Goal: Information Seeking & Learning: Compare options

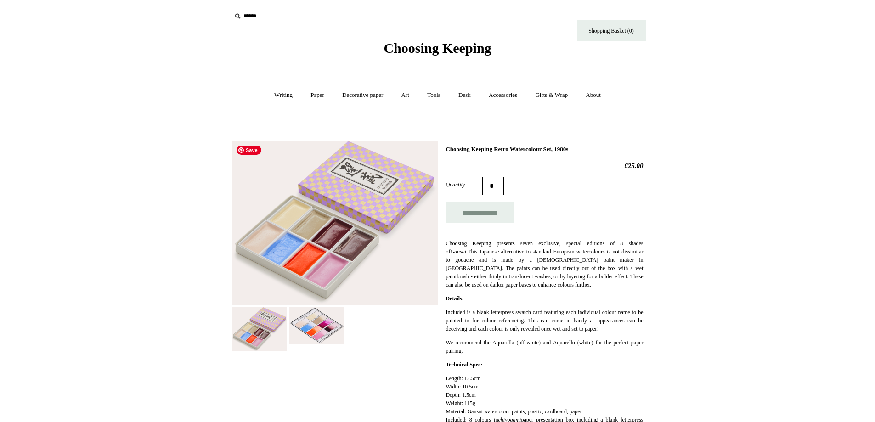
click at [354, 257] on img at bounding box center [335, 223] width 206 height 164
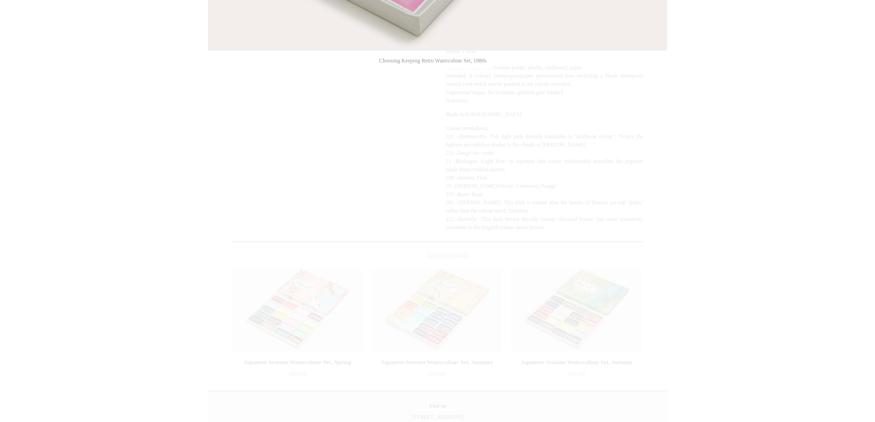
scroll to position [457, 0]
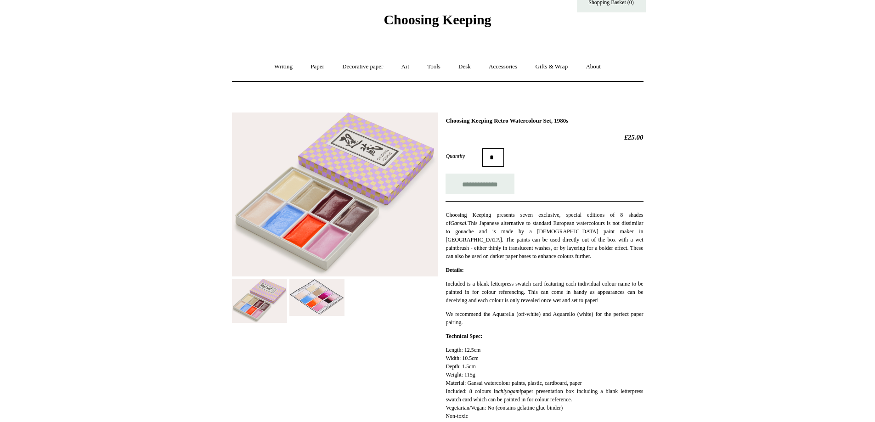
scroll to position [0, 0]
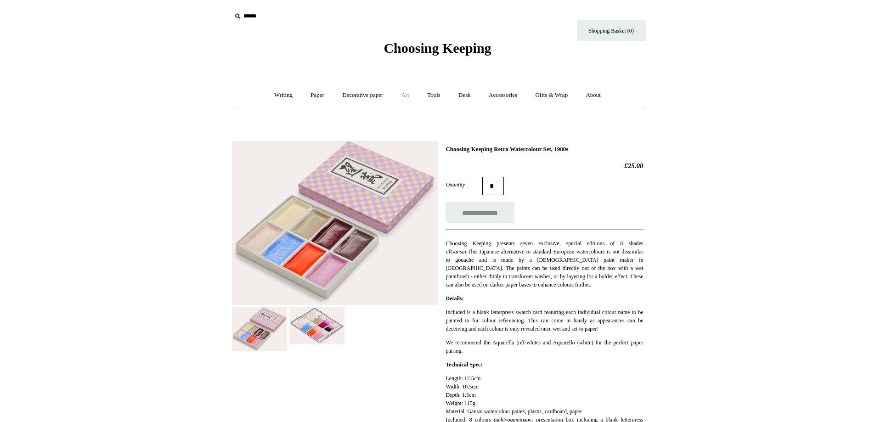
click at [410, 96] on link "Art +" at bounding box center [405, 95] width 24 height 24
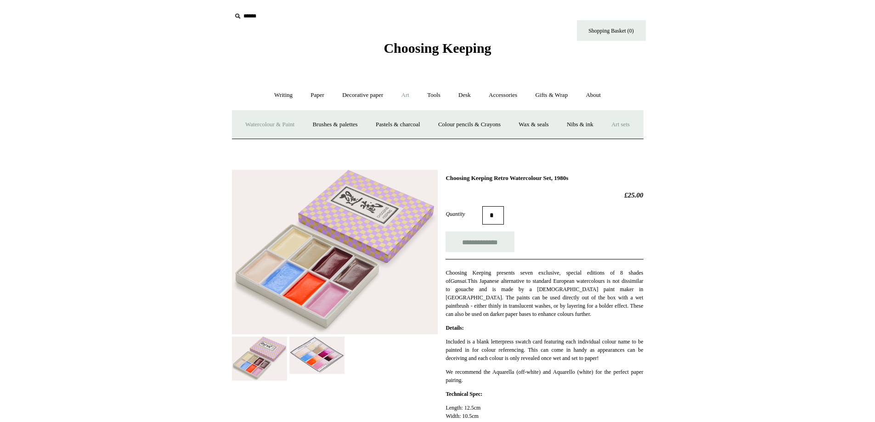
click at [603, 137] on link "Art sets" at bounding box center [620, 125] width 35 height 24
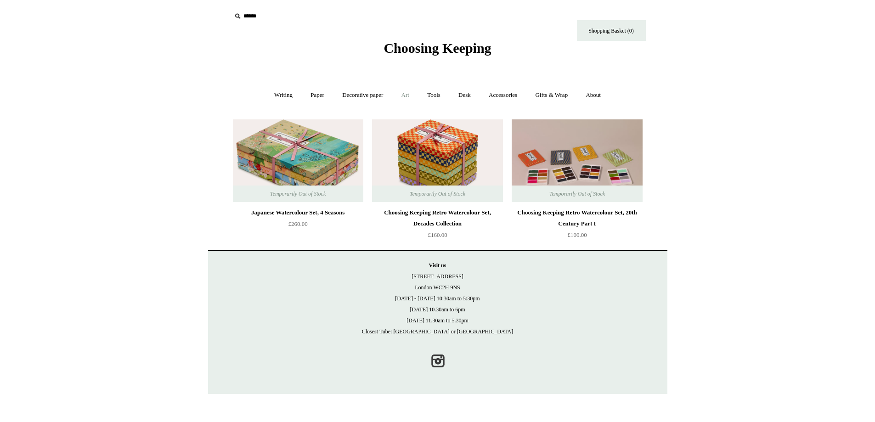
click at [409, 91] on link "Art +" at bounding box center [405, 95] width 24 height 24
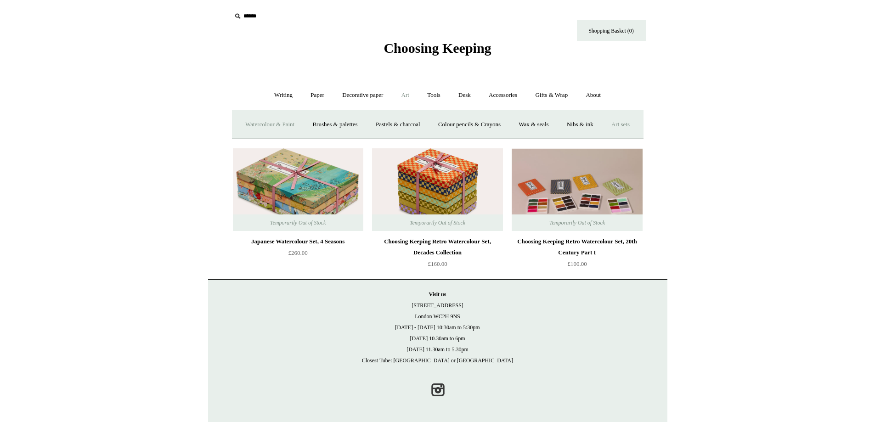
click at [303, 120] on link "Watercolour & Paint" at bounding box center [270, 125] width 66 height 24
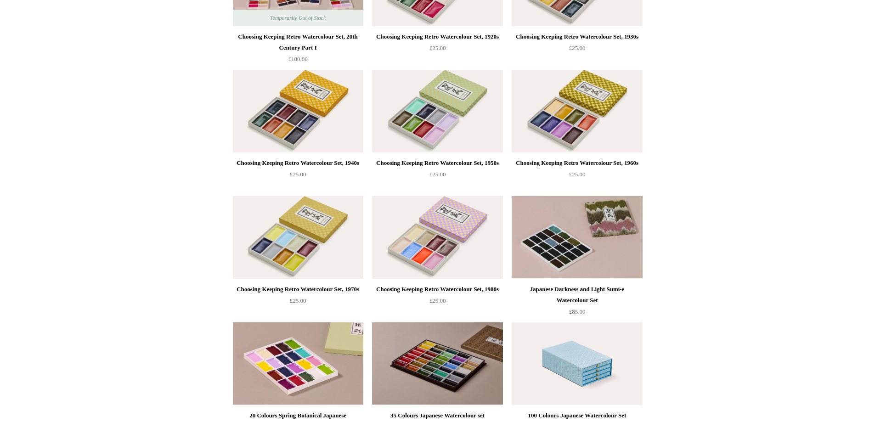
scroll to position [368, 0]
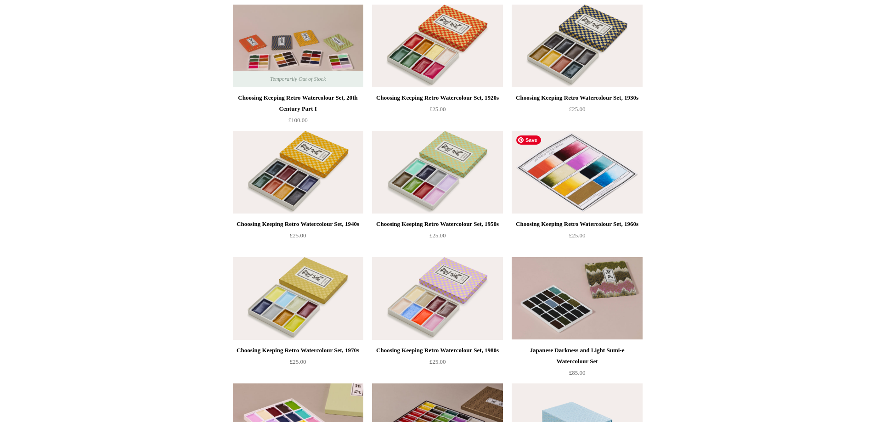
click at [620, 202] on img at bounding box center [577, 172] width 130 height 83
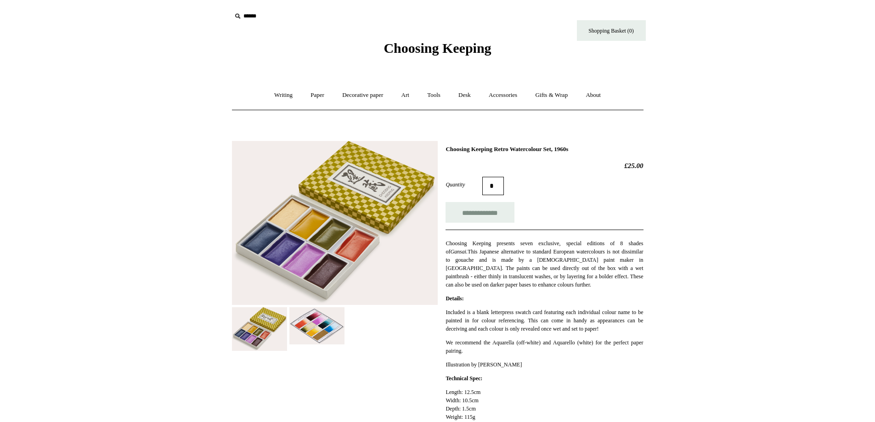
click at [323, 336] on img at bounding box center [316, 325] width 55 height 37
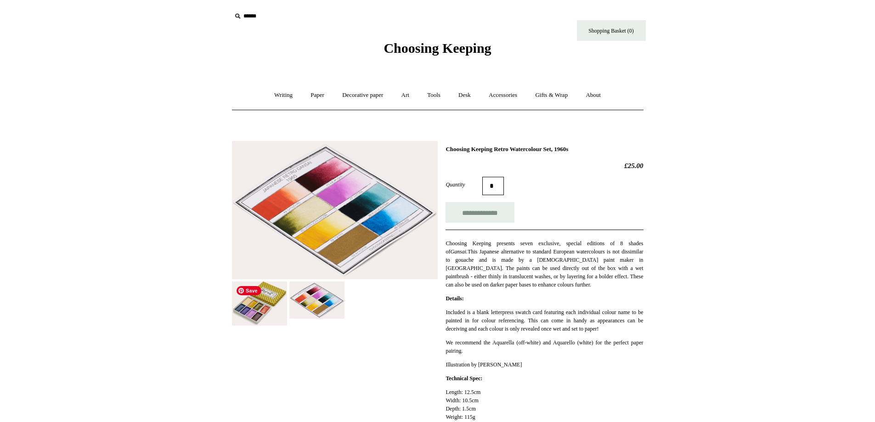
click at [258, 284] on img at bounding box center [259, 304] width 55 height 44
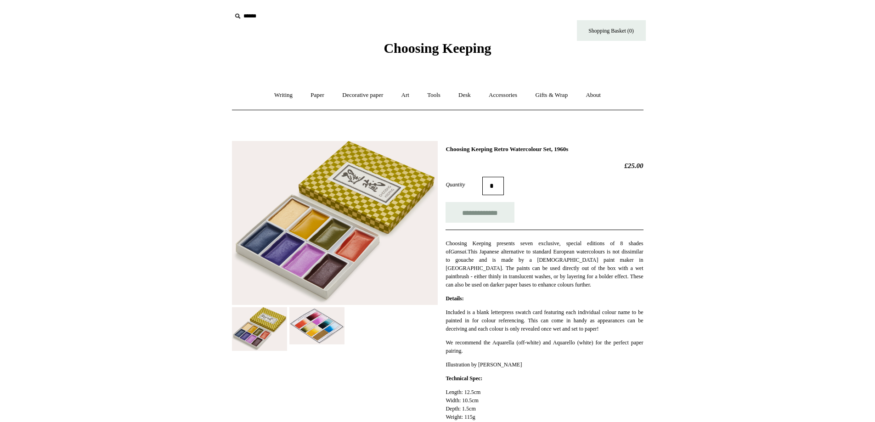
click at [300, 332] on img at bounding box center [316, 325] width 55 height 37
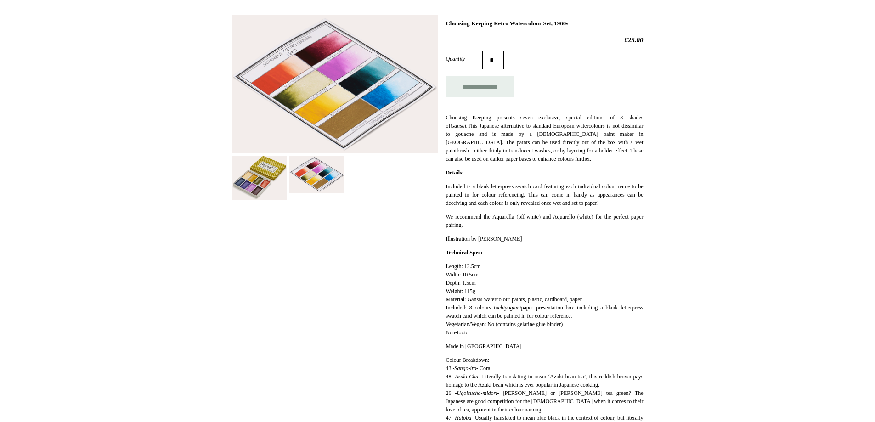
scroll to position [123, 0]
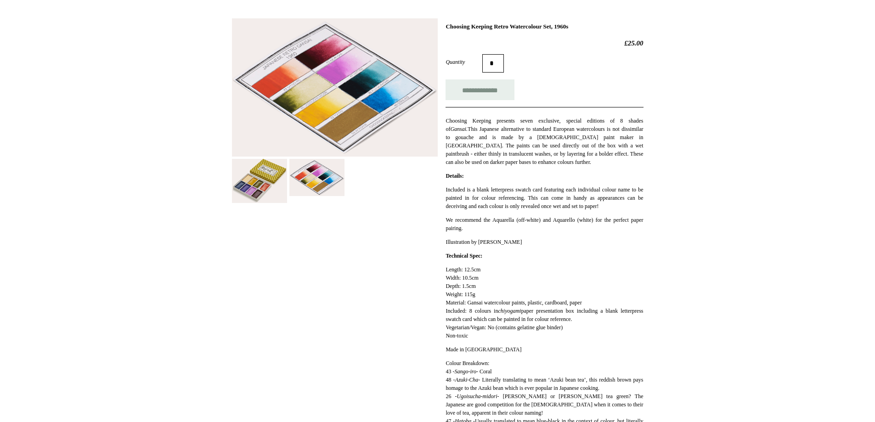
drag, startPoint x: 592, startPoint y: 24, endPoint x: 447, endPoint y: 23, distance: 145.2
click at [447, 23] on h1 "Choosing Keeping Retro Watercolour Set, 1960s" at bounding box center [545, 26] width 198 height 7
copy h1 "Choosing Keeping Retro Watercolour Set, 1960s"
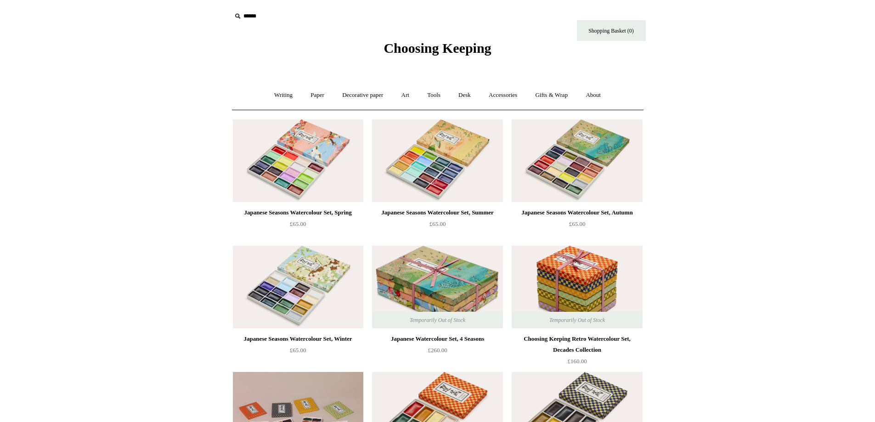
scroll to position [368, 0]
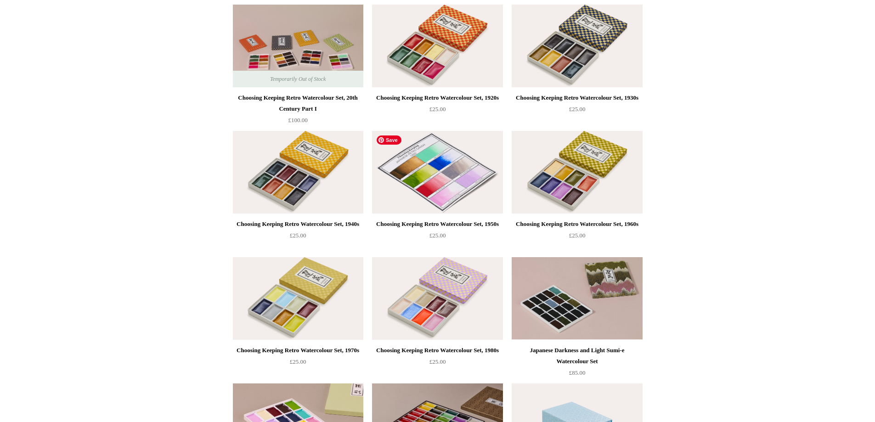
click at [388, 203] on img at bounding box center [437, 172] width 130 height 83
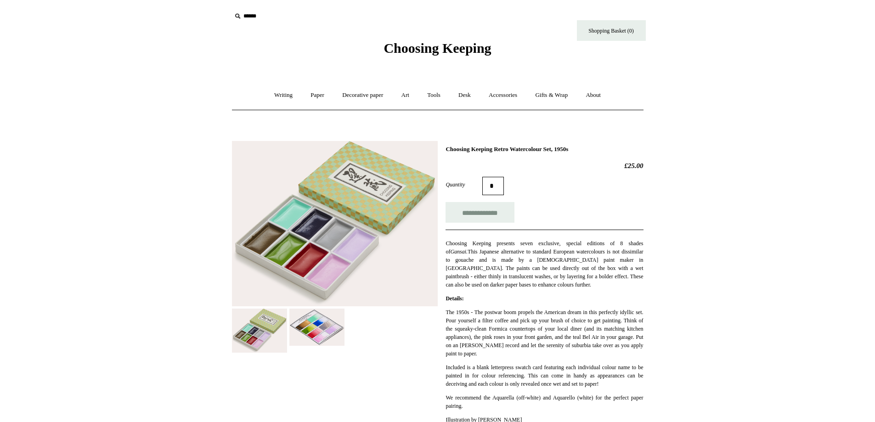
click at [313, 336] on img at bounding box center [316, 327] width 55 height 37
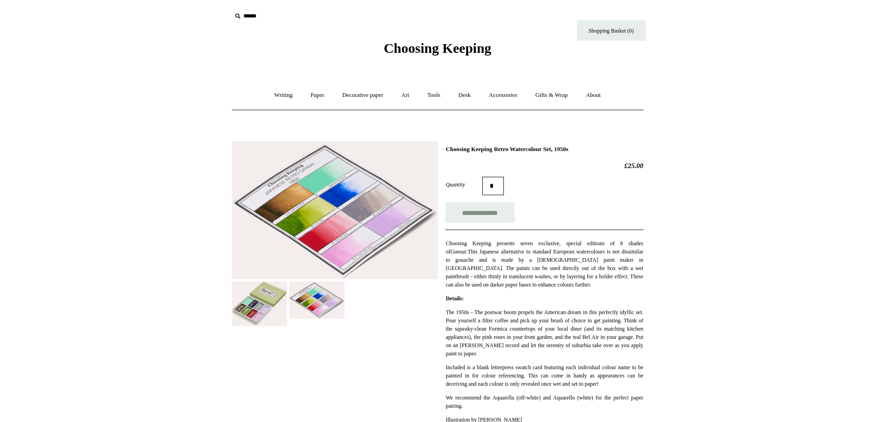
click at [357, 202] on img at bounding box center [335, 210] width 206 height 139
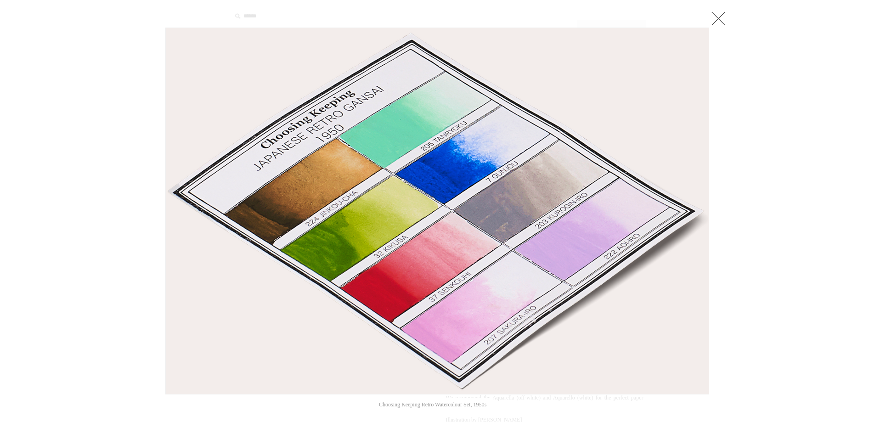
click at [723, 26] on link at bounding box center [718, 18] width 18 height 18
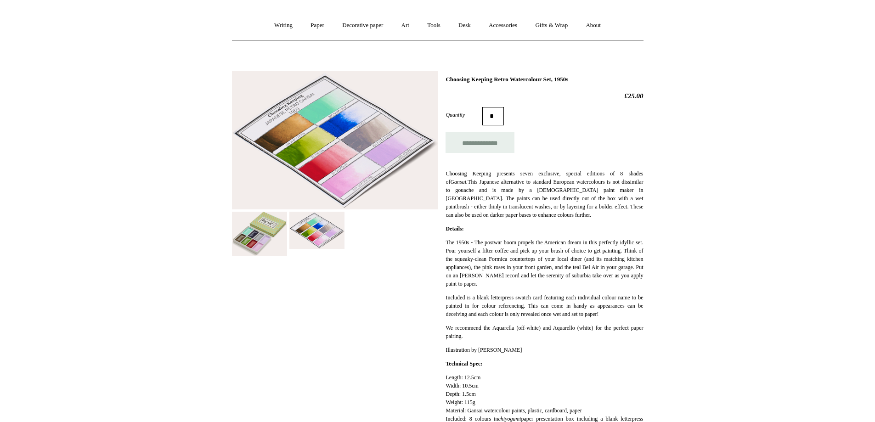
scroll to position [52, 0]
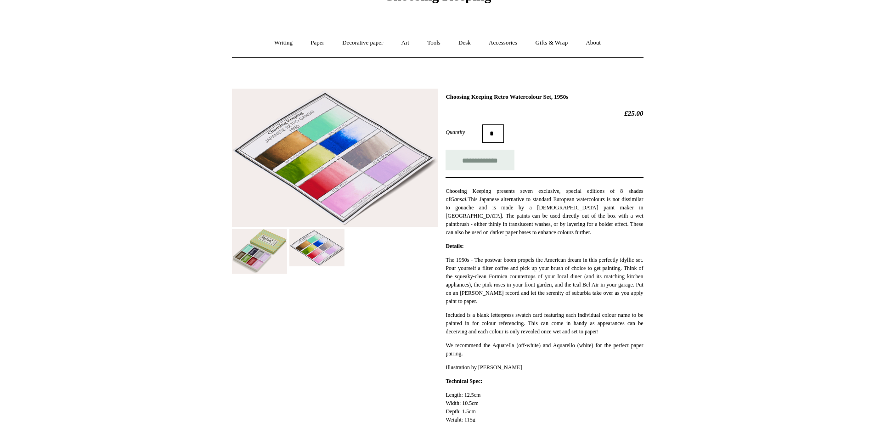
click at [265, 261] on img at bounding box center [259, 251] width 55 height 45
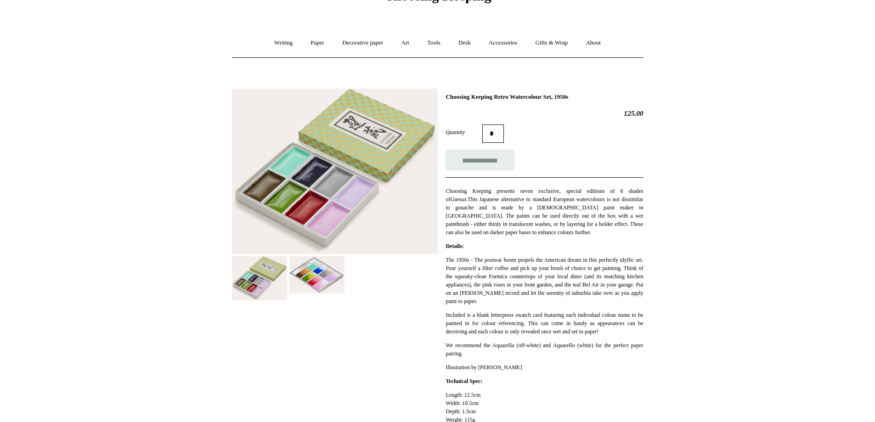
click at [308, 286] on img at bounding box center [316, 274] width 55 height 37
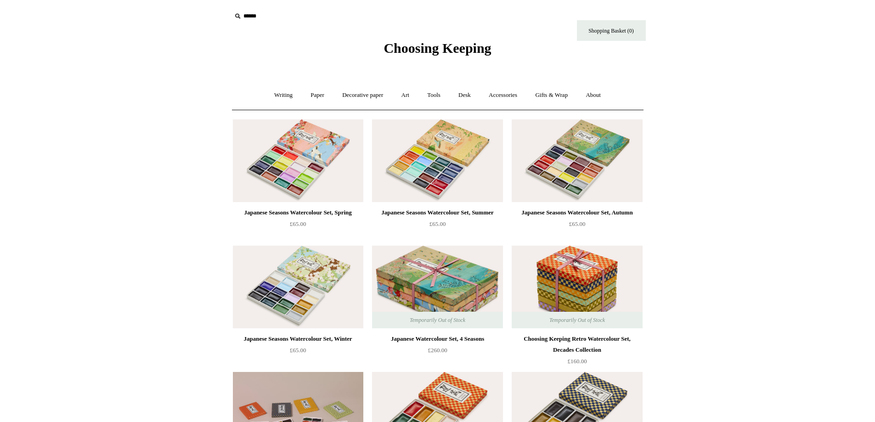
scroll to position [368, 0]
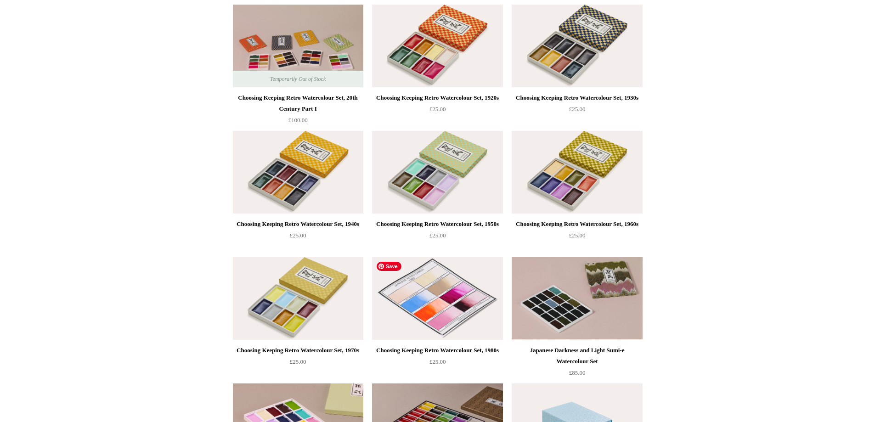
click at [432, 322] on img at bounding box center [437, 298] width 130 height 83
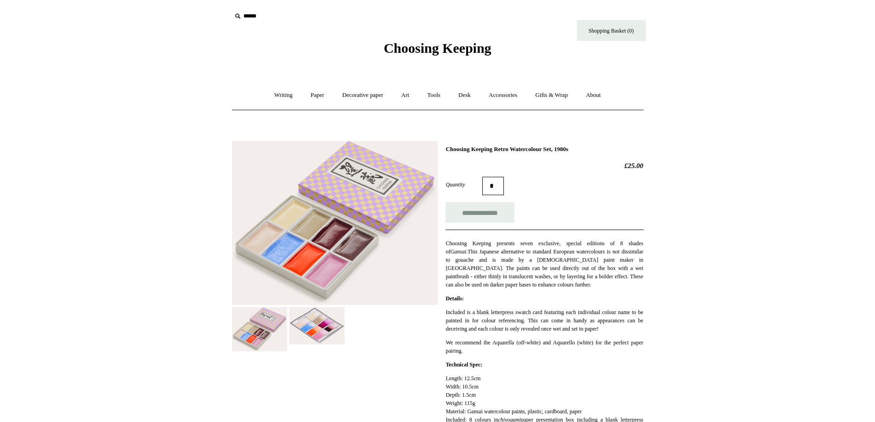
click at [344, 330] on img at bounding box center [316, 325] width 55 height 37
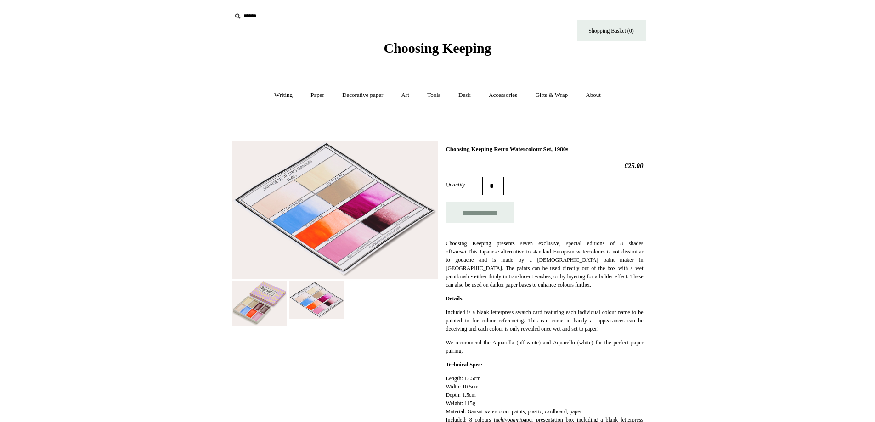
click at [336, 234] on img at bounding box center [335, 210] width 206 height 139
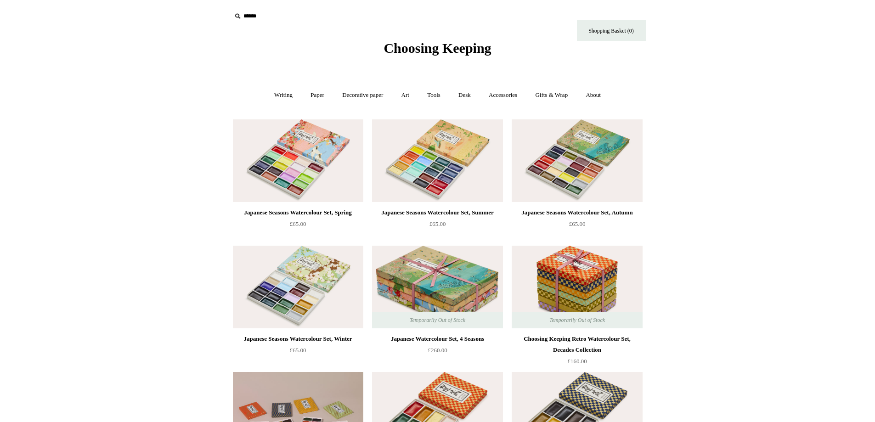
scroll to position [368, 0]
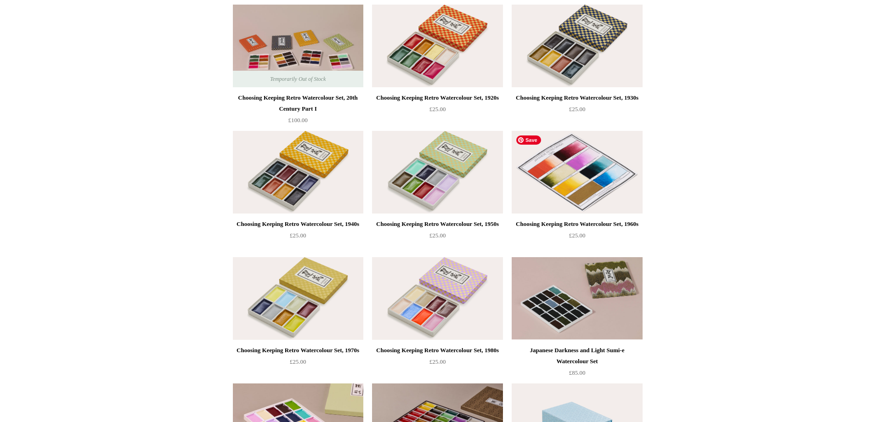
click at [545, 208] on img at bounding box center [577, 172] width 130 height 83
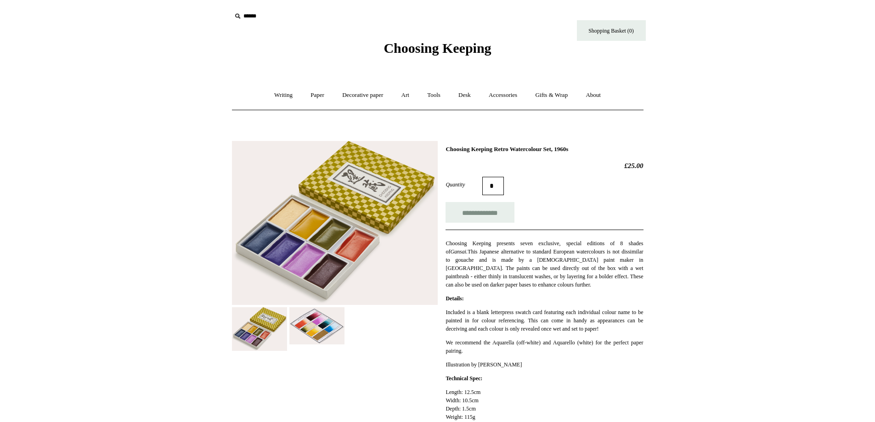
click at [330, 330] on img at bounding box center [316, 325] width 55 height 37
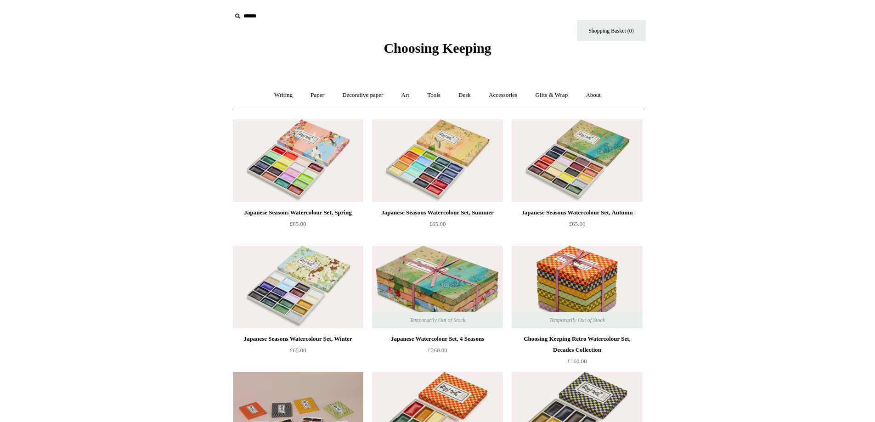
scroll to position [368, 0]
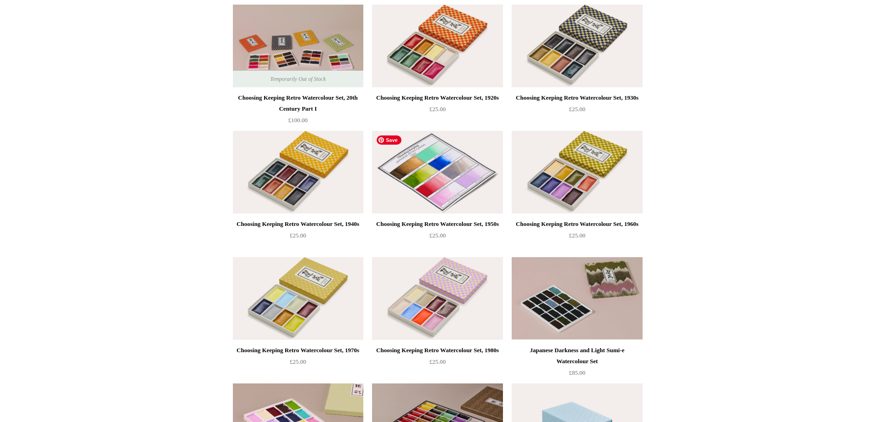
click at [392, 183] on img at bounding box center [437, 172] width 130 height 83
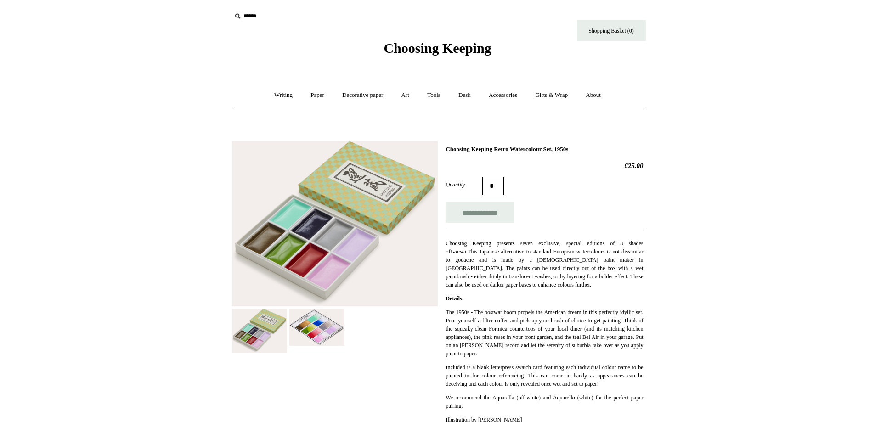
click at [325, 343] on img at bounding box center [316, 327] width 55 height 37
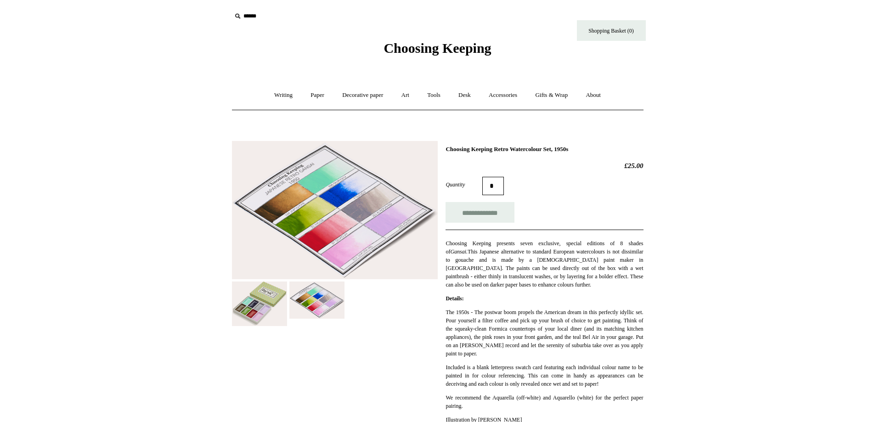
click at [316, 210] on img at bounding box center [335, 210] width 206 height 139
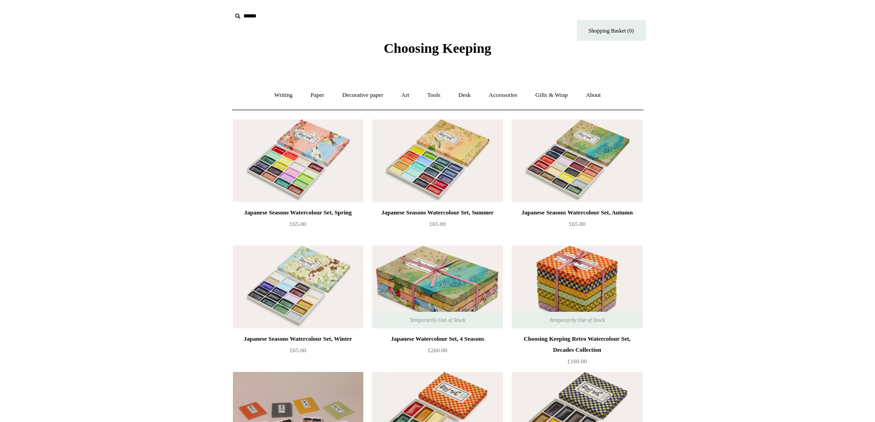
scroll to position [368, 0]
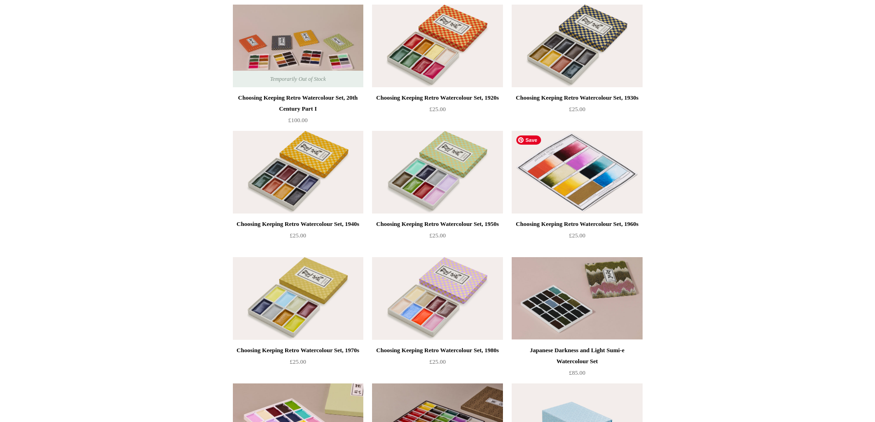
click at [615, 195] on img at bounding box center [577, 172] width 130 height 83
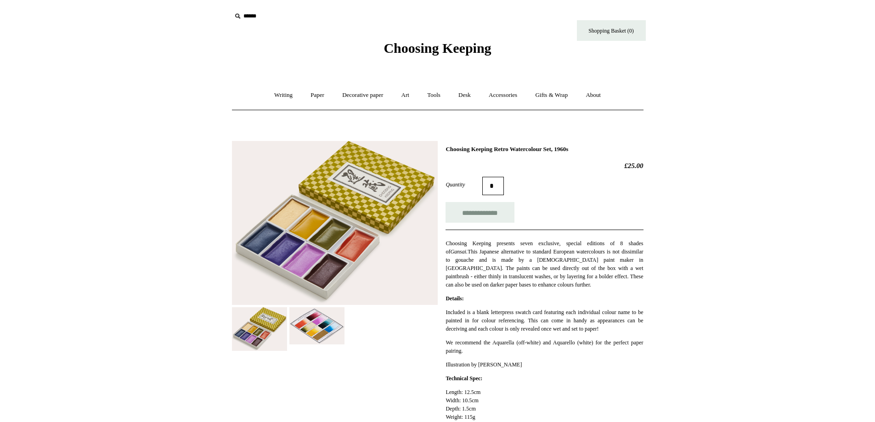
click at [307, 335] on img at bounding box center [316, 325] width 55 height 37
